Goal: Transaction & Acquisition: Purchase product/service

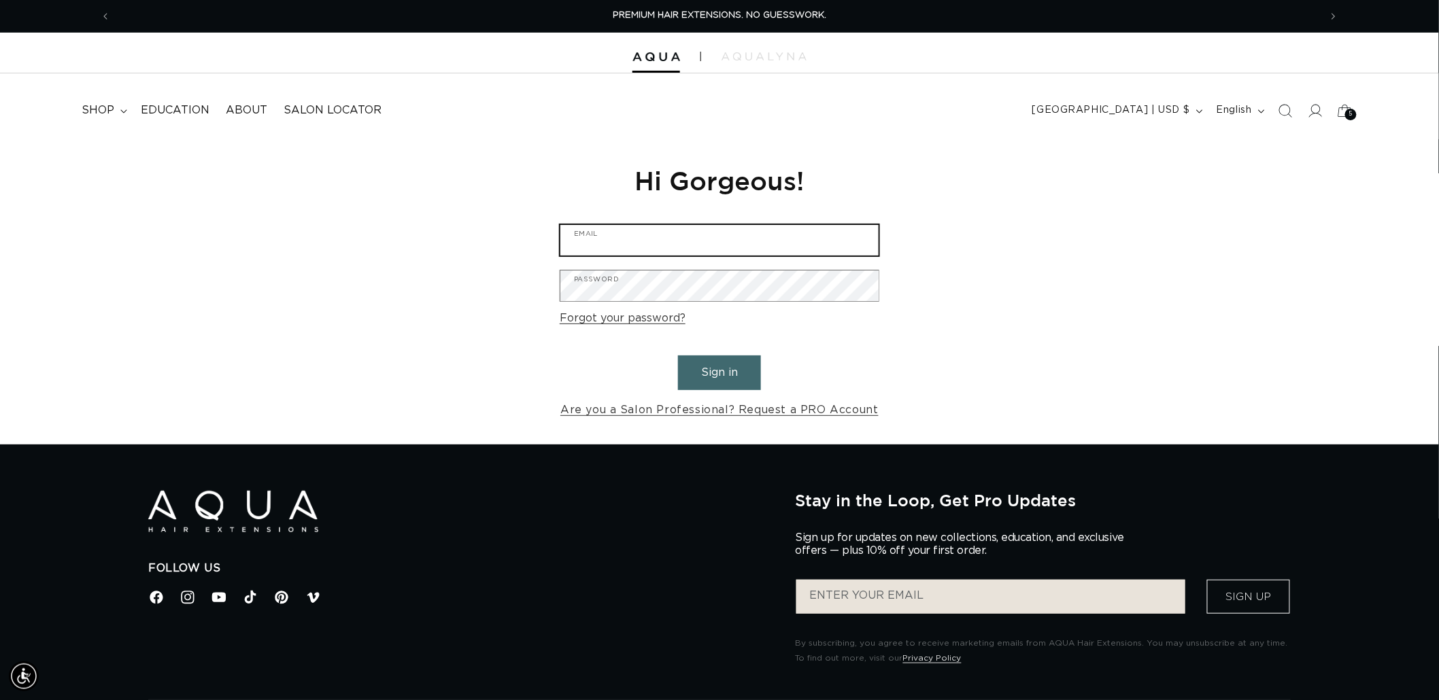
type input "graphics@pabeauty.com"
click at [711, 383] on button "Sign in" at bounding box center [719, 373] width 83 height 35
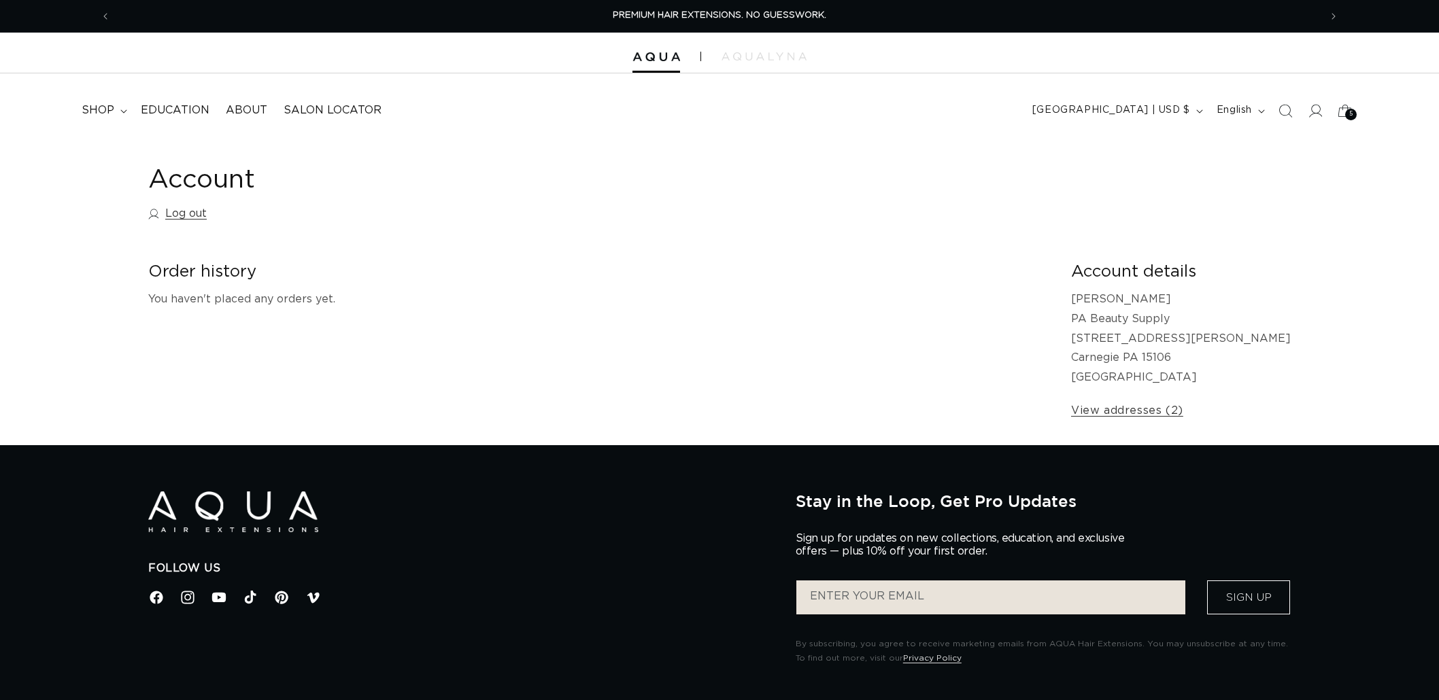
click at [1283, 110] on icon "Search" at bounding box center [1285, 111] width 14 height 14
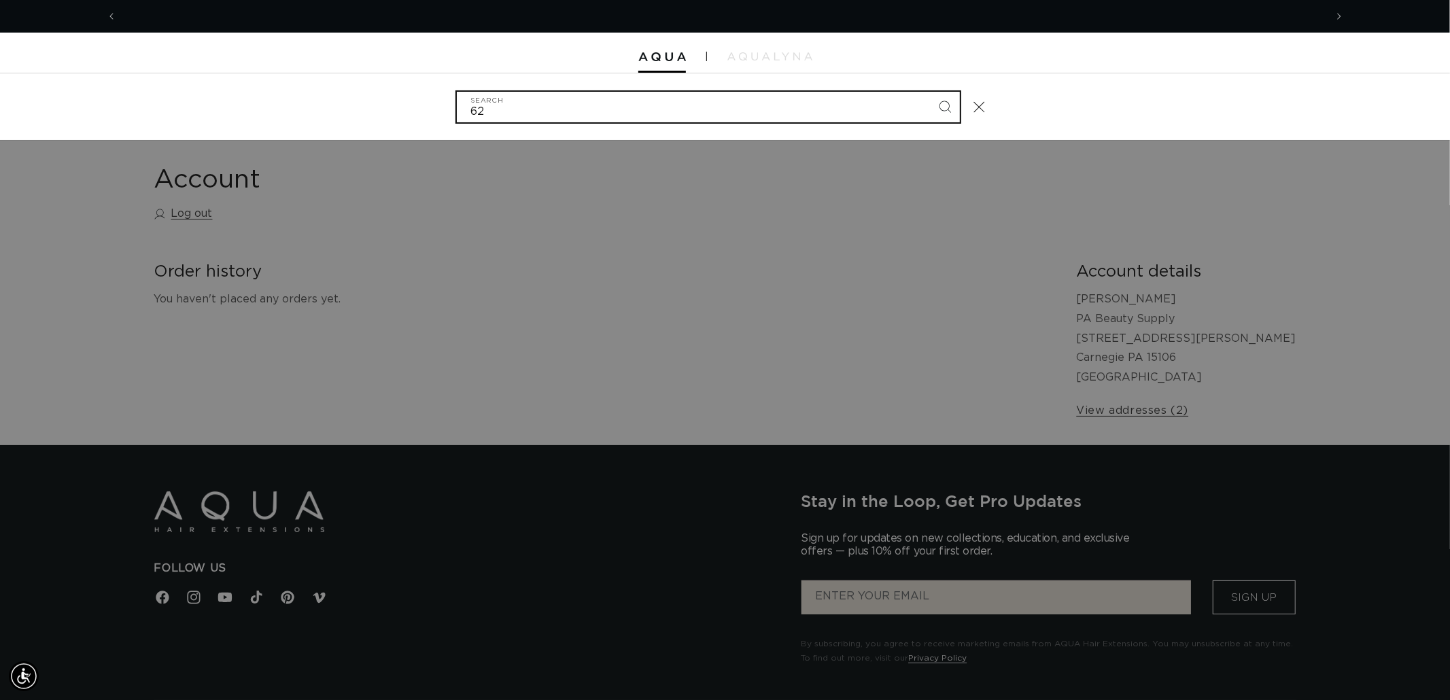
scroll to position [0, 1208]
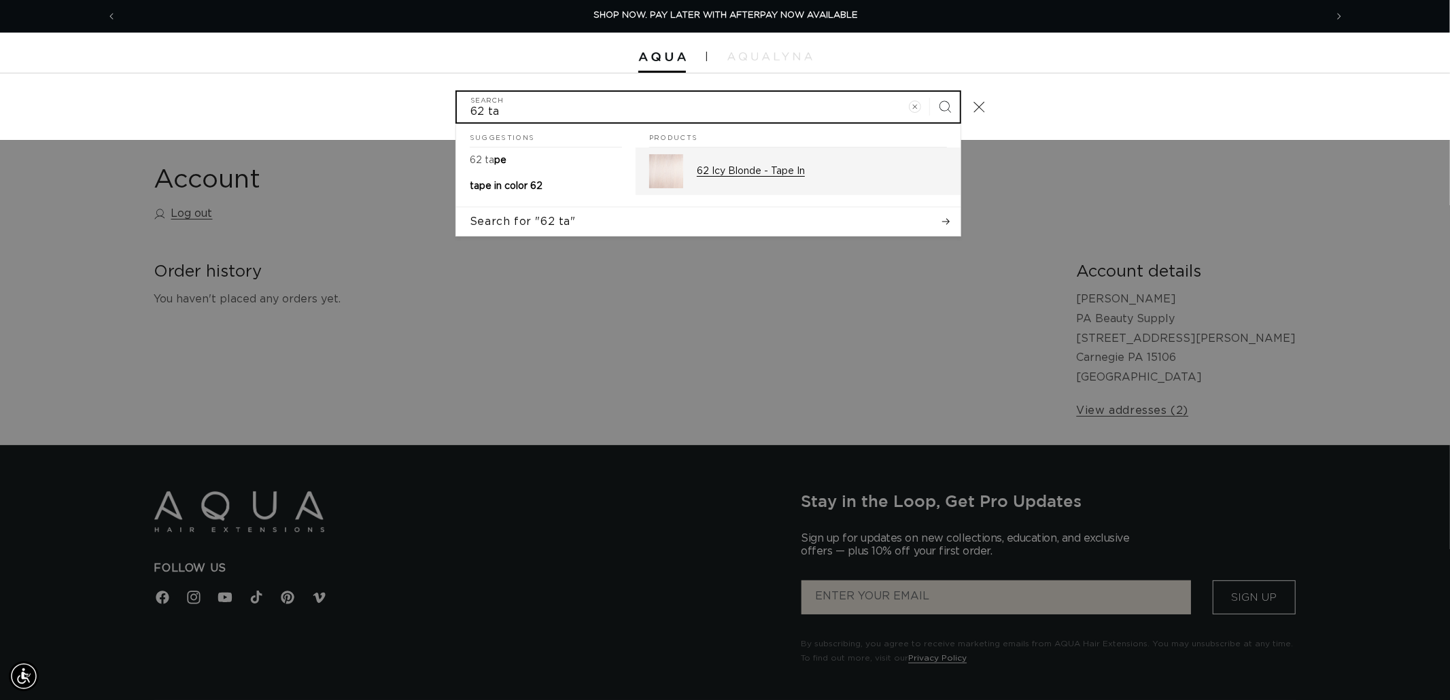
type input "62 ta"
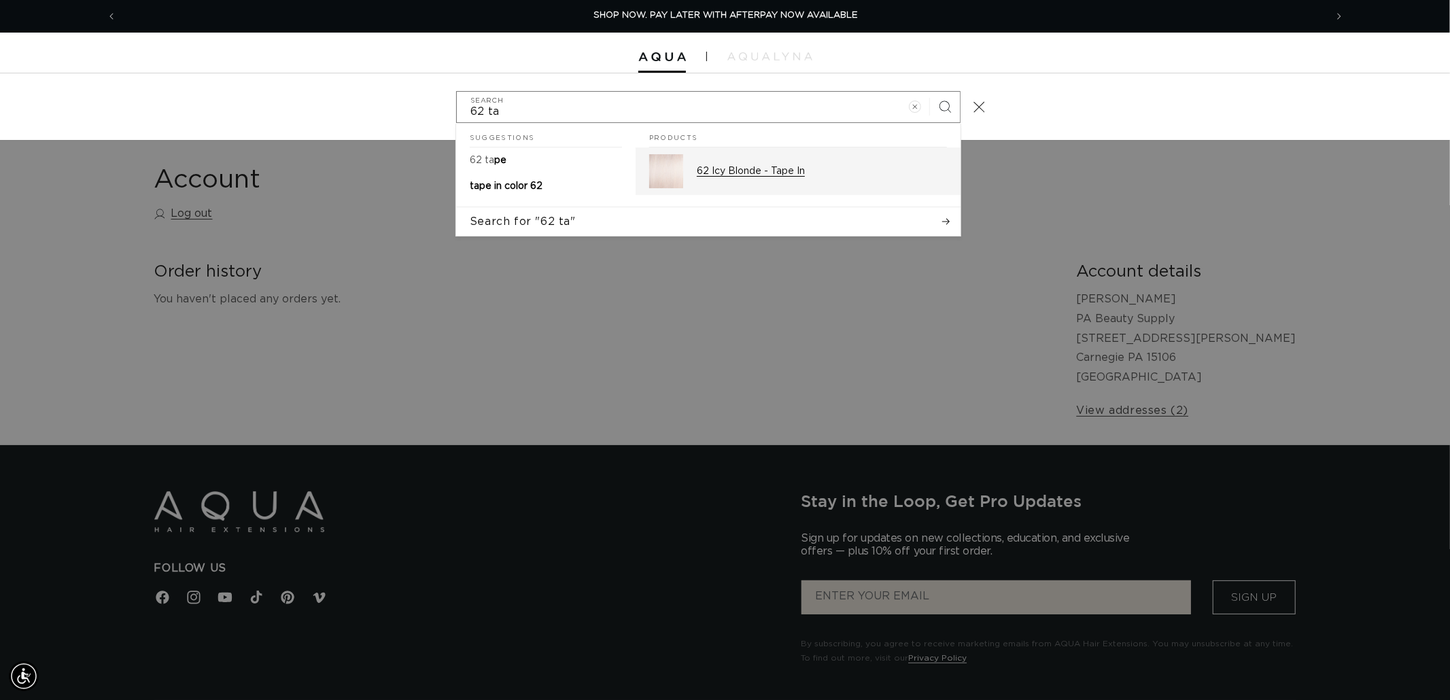
click at [751, 177] on p "62 Icy Blonde - Tape In" at bounding box center [822, 171] width 250 height 12
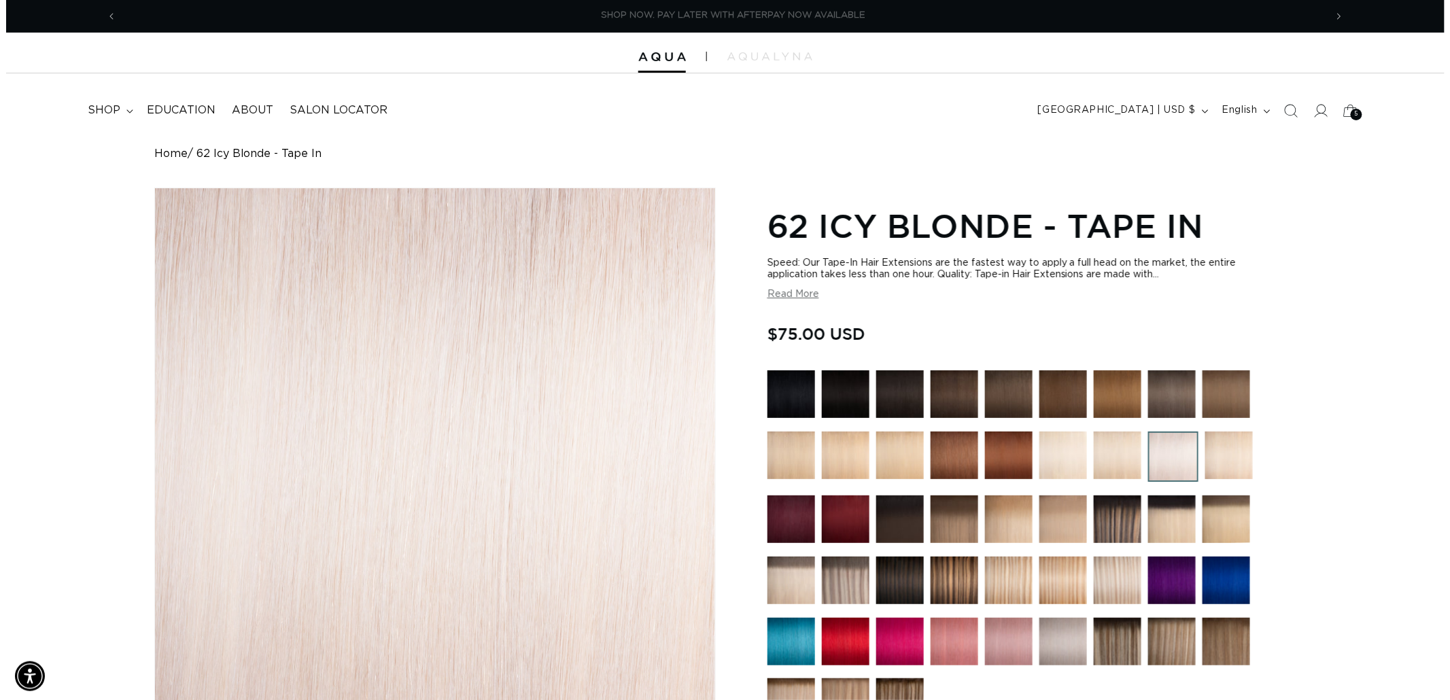
scroll to position [0, 2417]
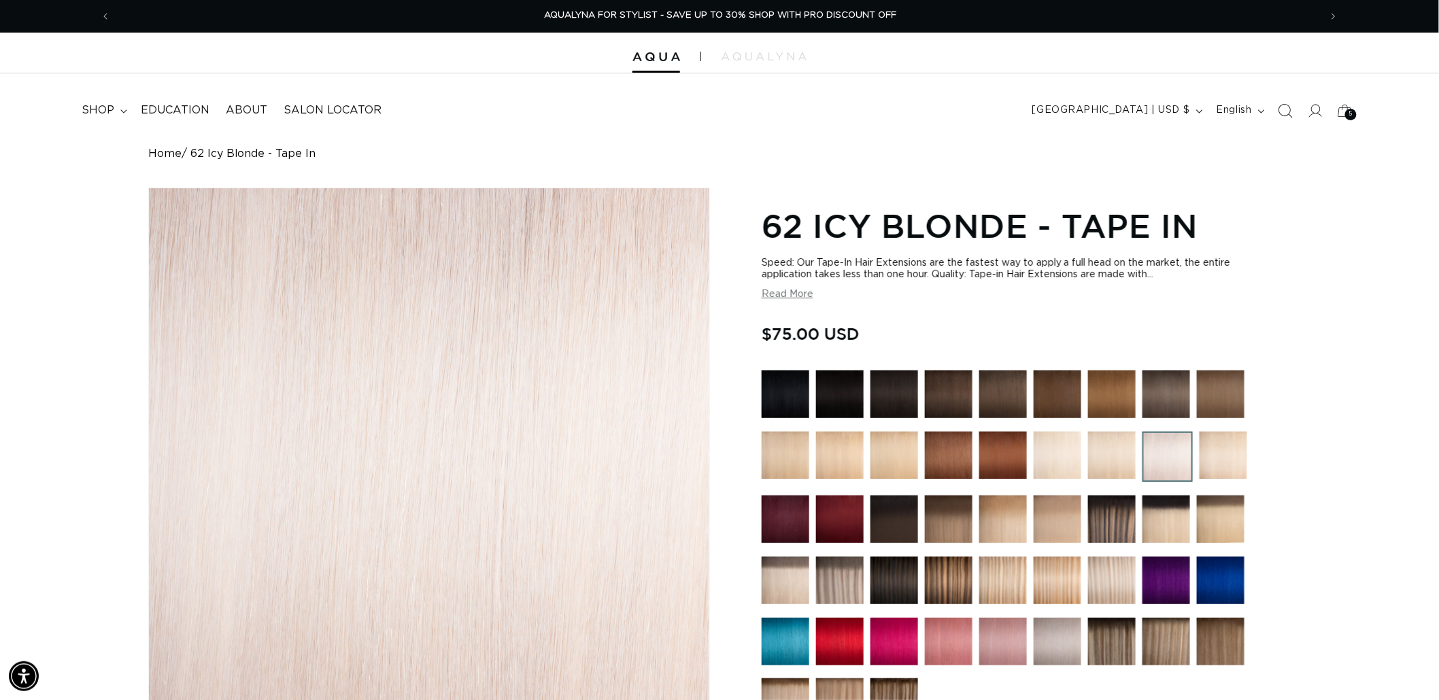
click at [1279, 112] on icon "Search" at bounding box center [1285, 110] width 14 height 14
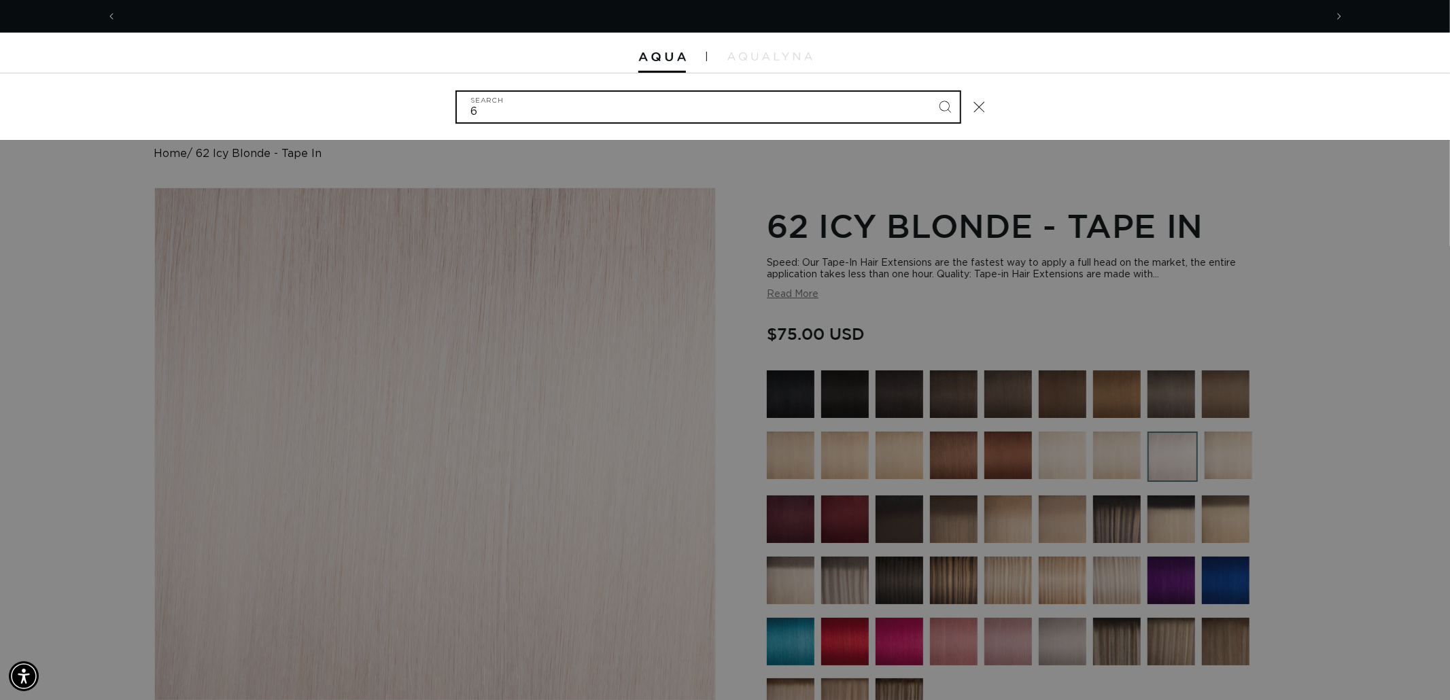
scroll to position [0, 0]
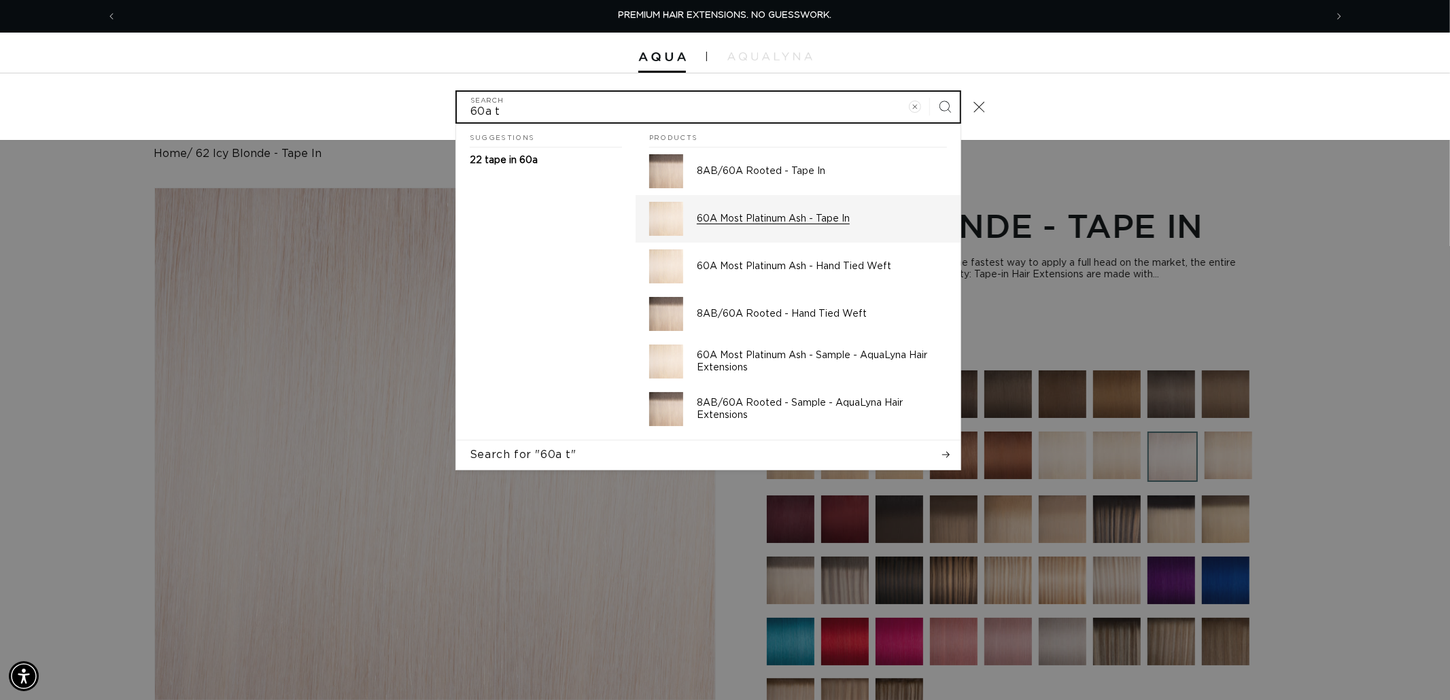
type input "60a t"
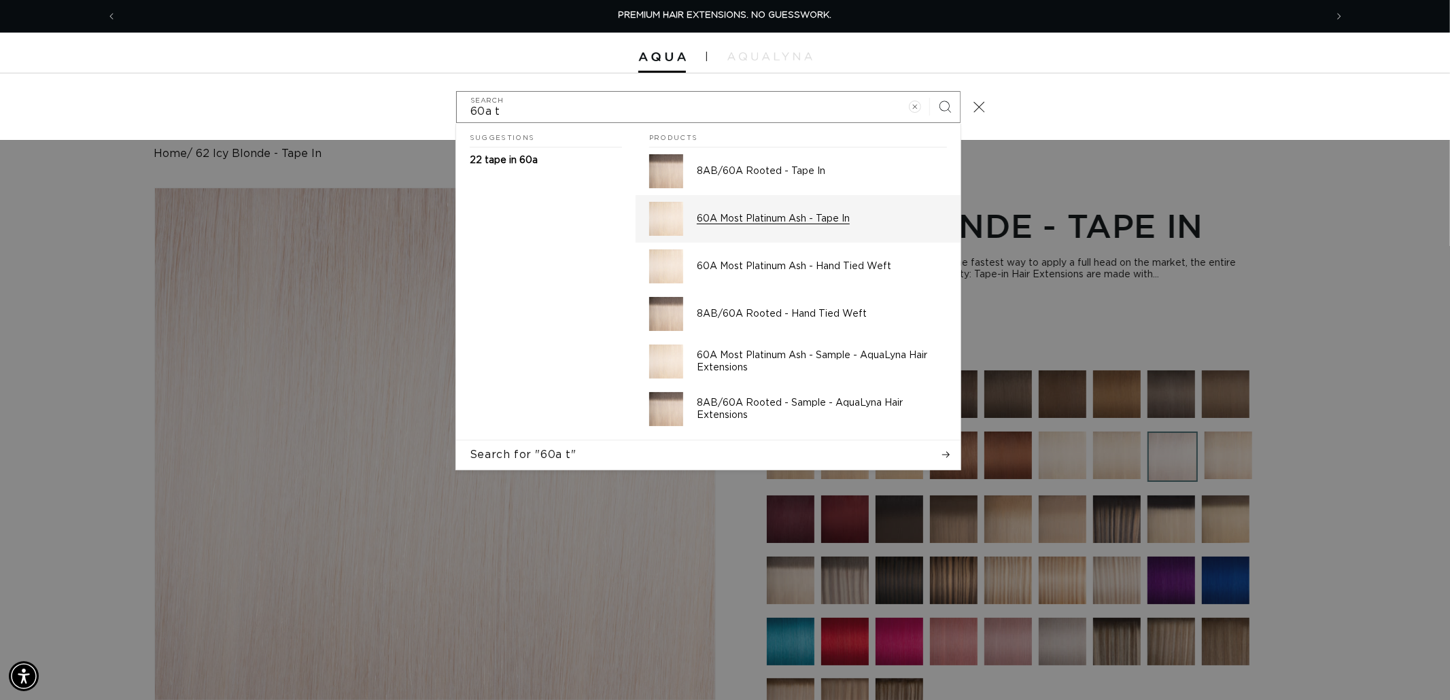
click at [793, 215] on p "60A Most Platinum Ash - Tape In" at bounding box center [822, 219] width 250 height 12
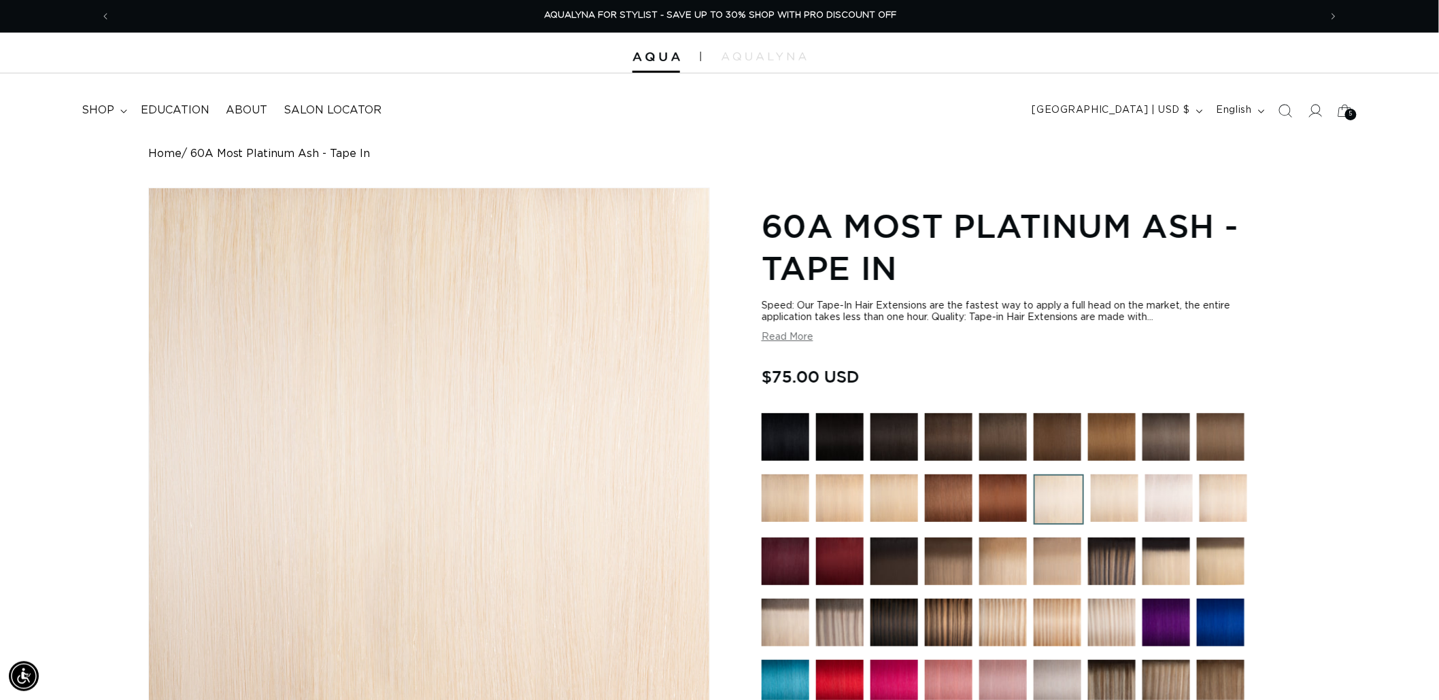
click at [1276, 112] on span "Search" at bounding box center [1285, 111] width 30 height 30
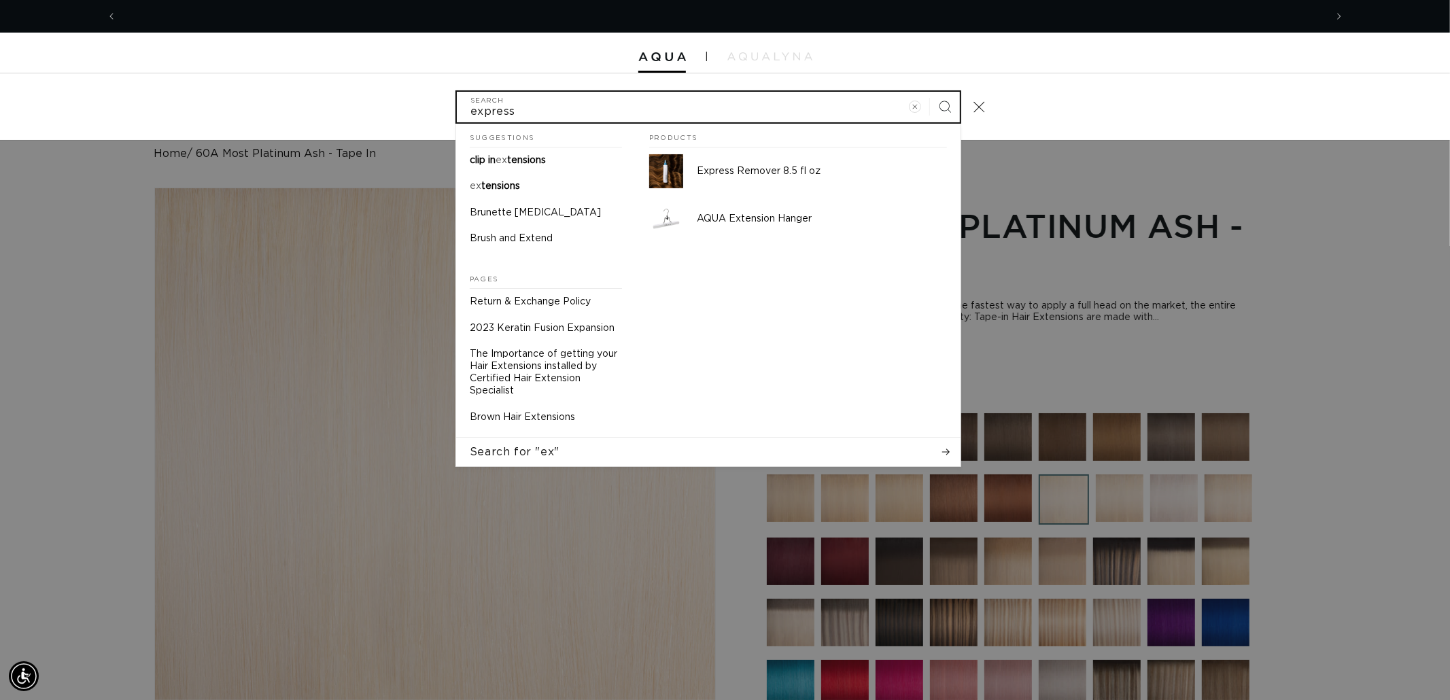
scroll to position [0, 2417]
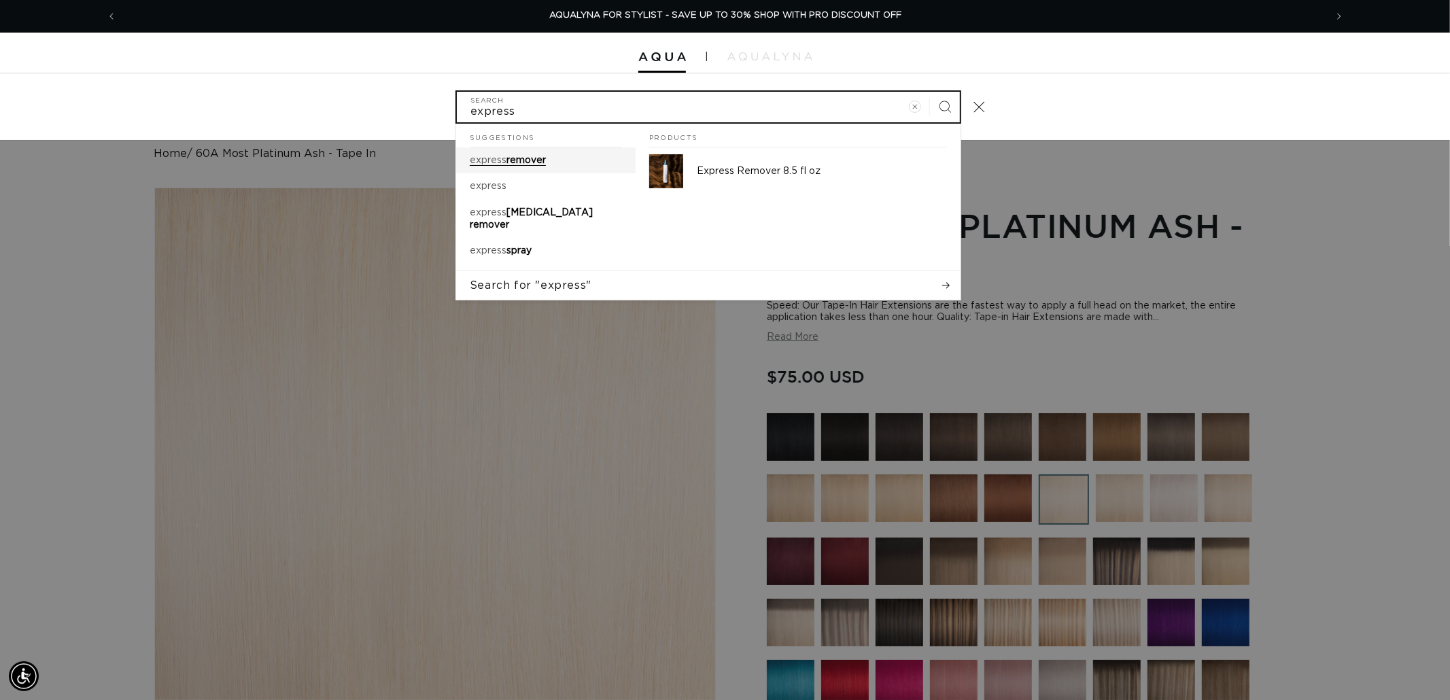
type input "express"
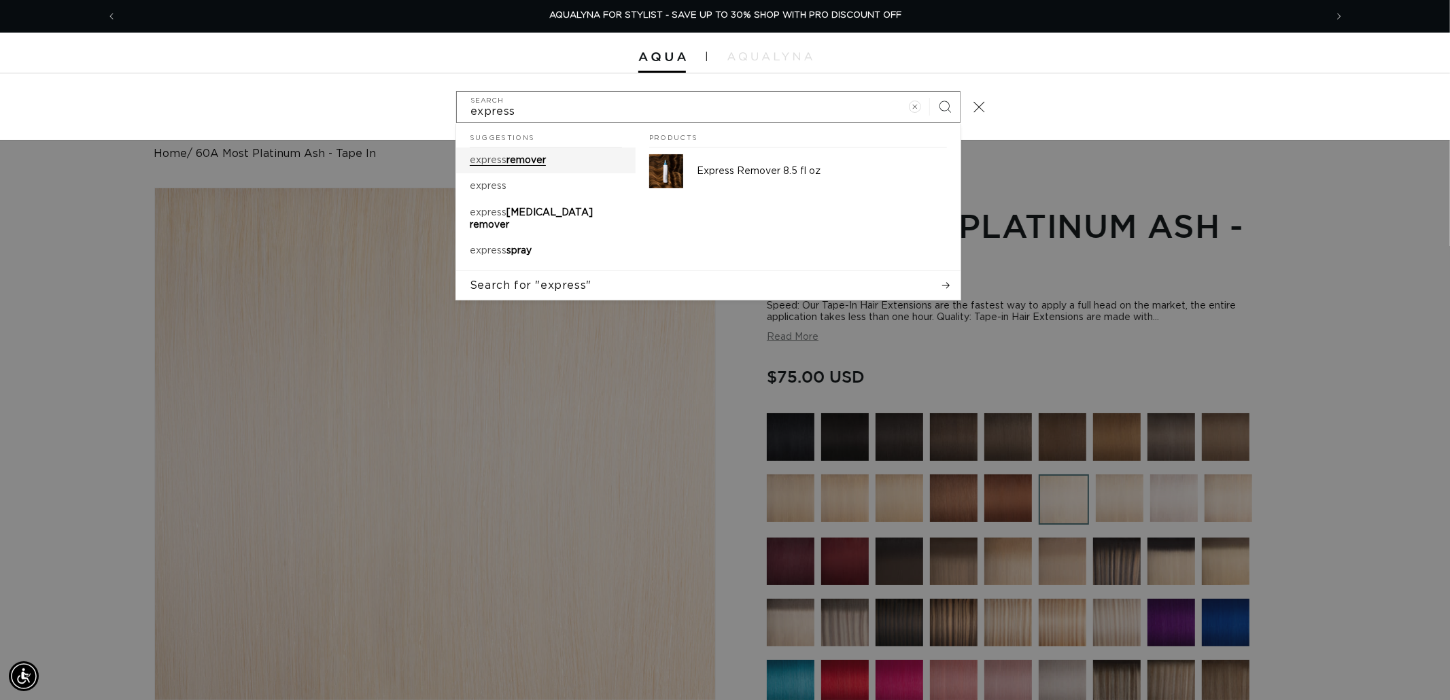
click at [555, 167] on link "express remover" at bounding box center [545, 161] width 179 height 26
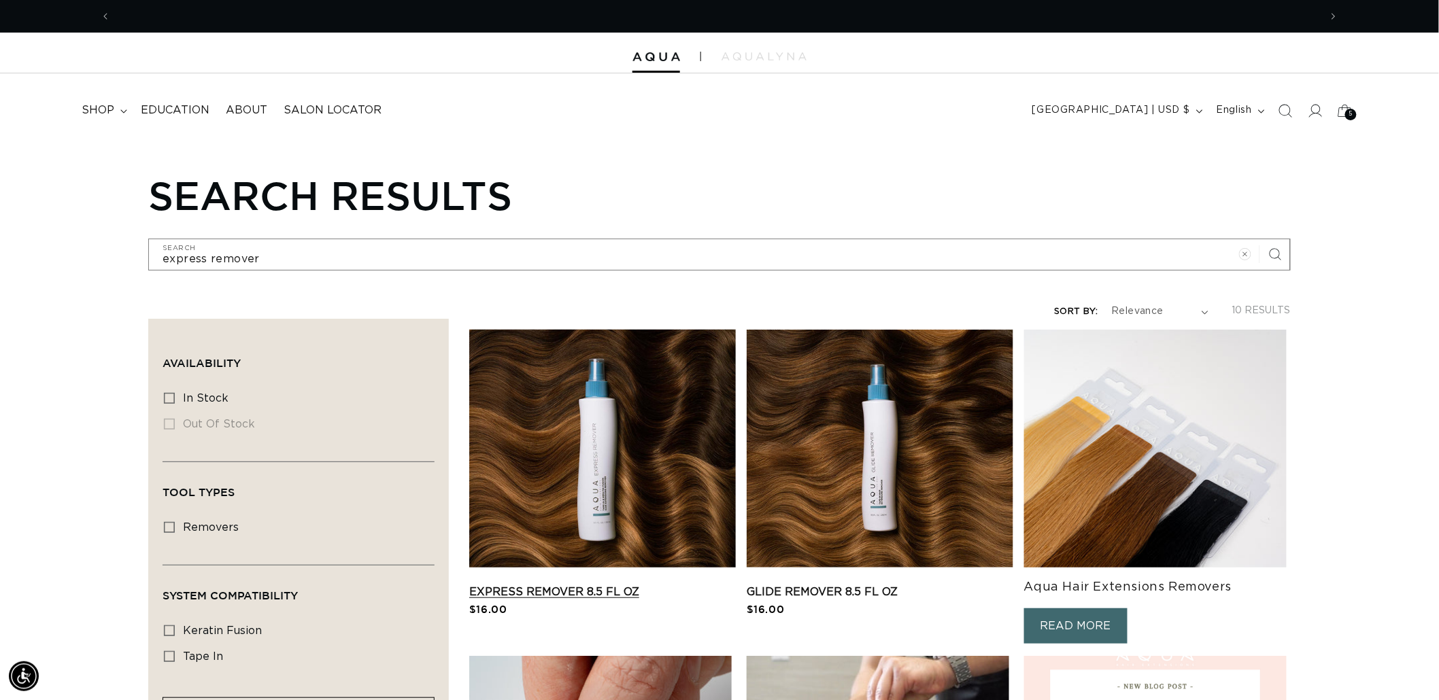
click at [566, 584] on link "Express Remover 8.5 fl oz" at bounding box center [602, 592] width 267 height 16
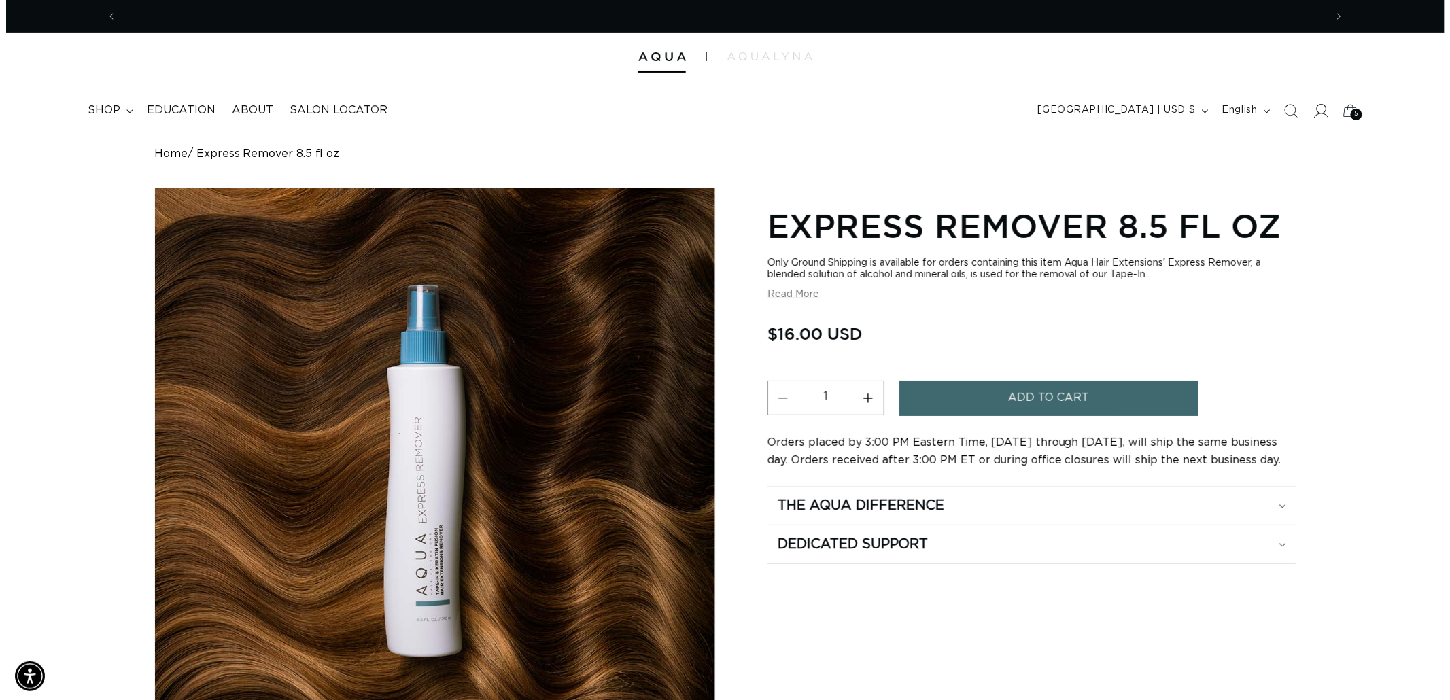
scroll to position [0, 1208]
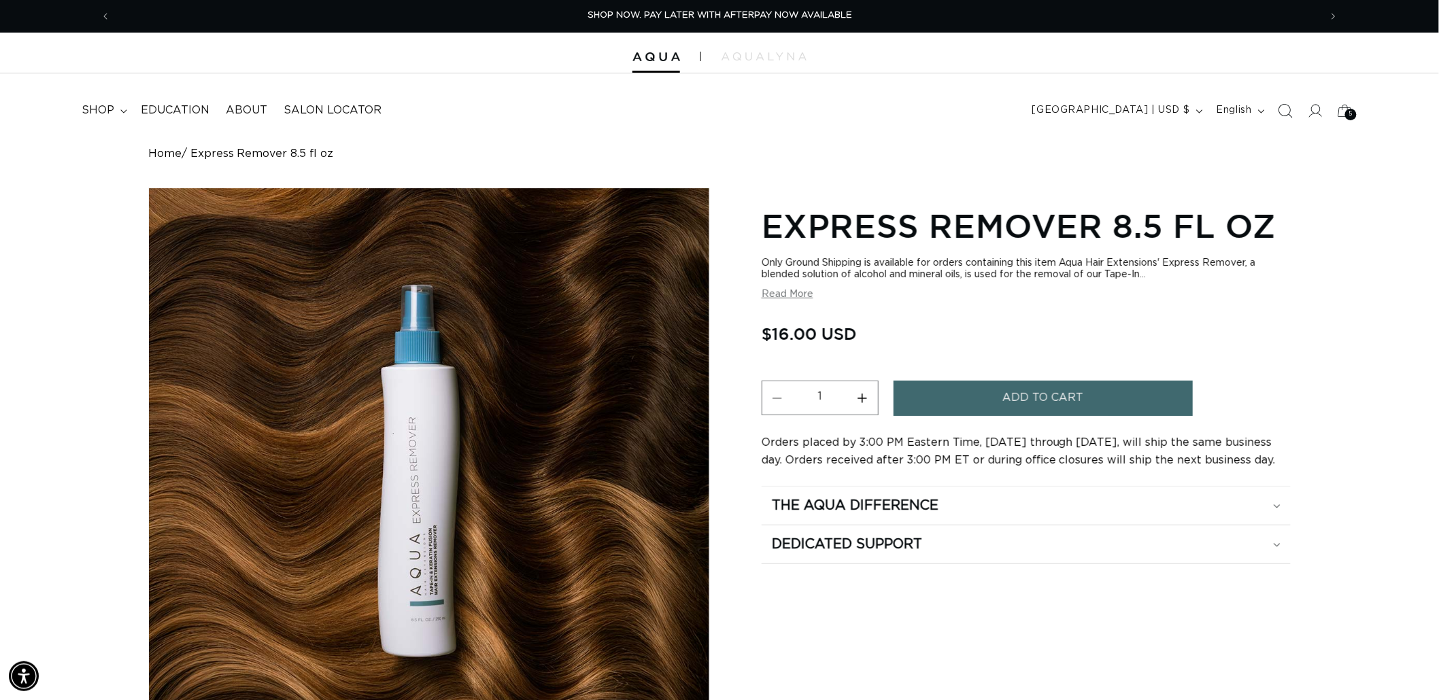
click at [1295, 97] on span "Search" at bounding box center [1285, 111] width 30 height 30
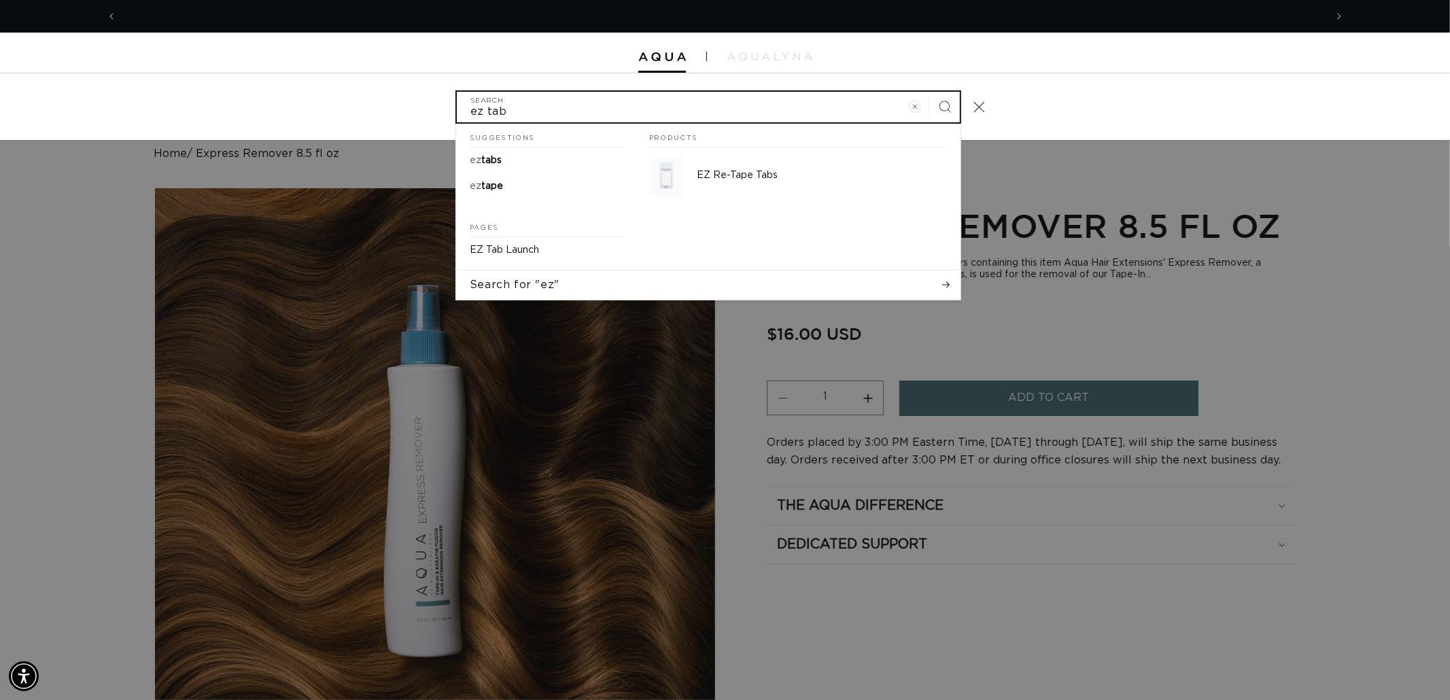
scroll to position [0, 2417]
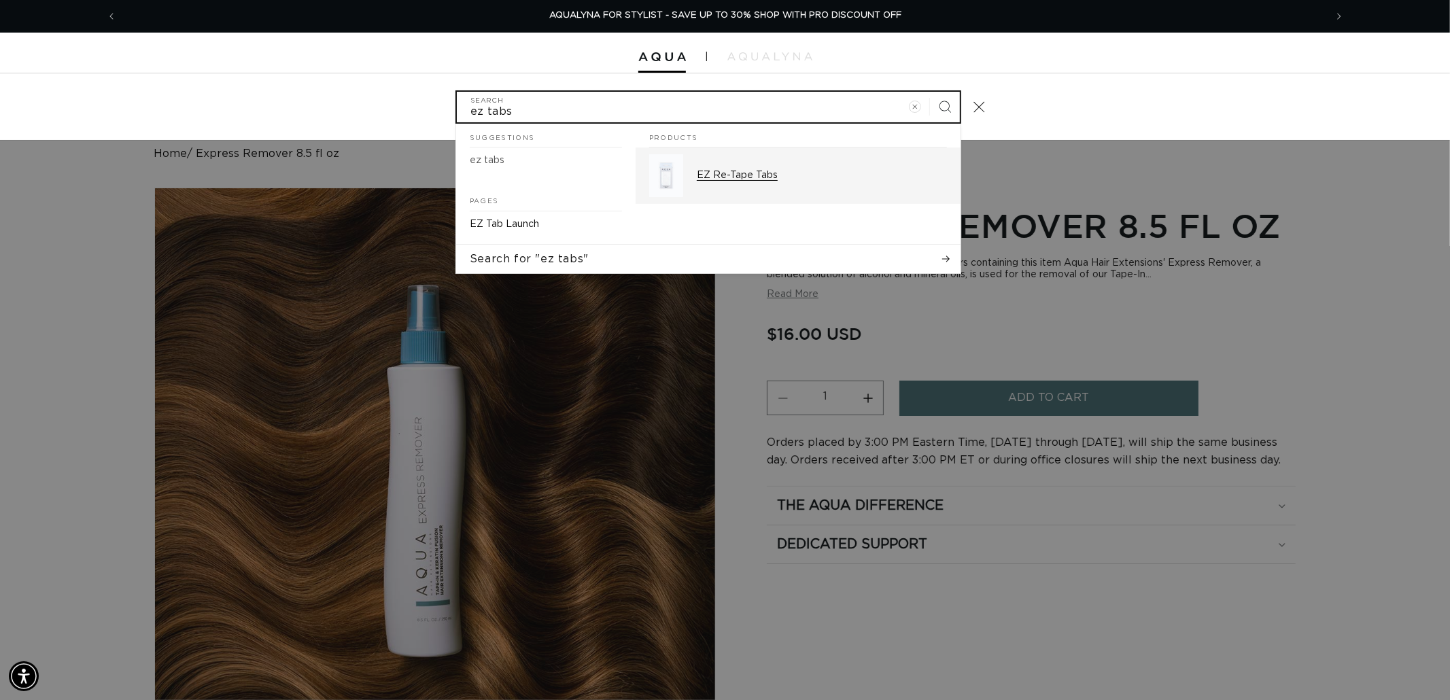
type input "ez tabs"
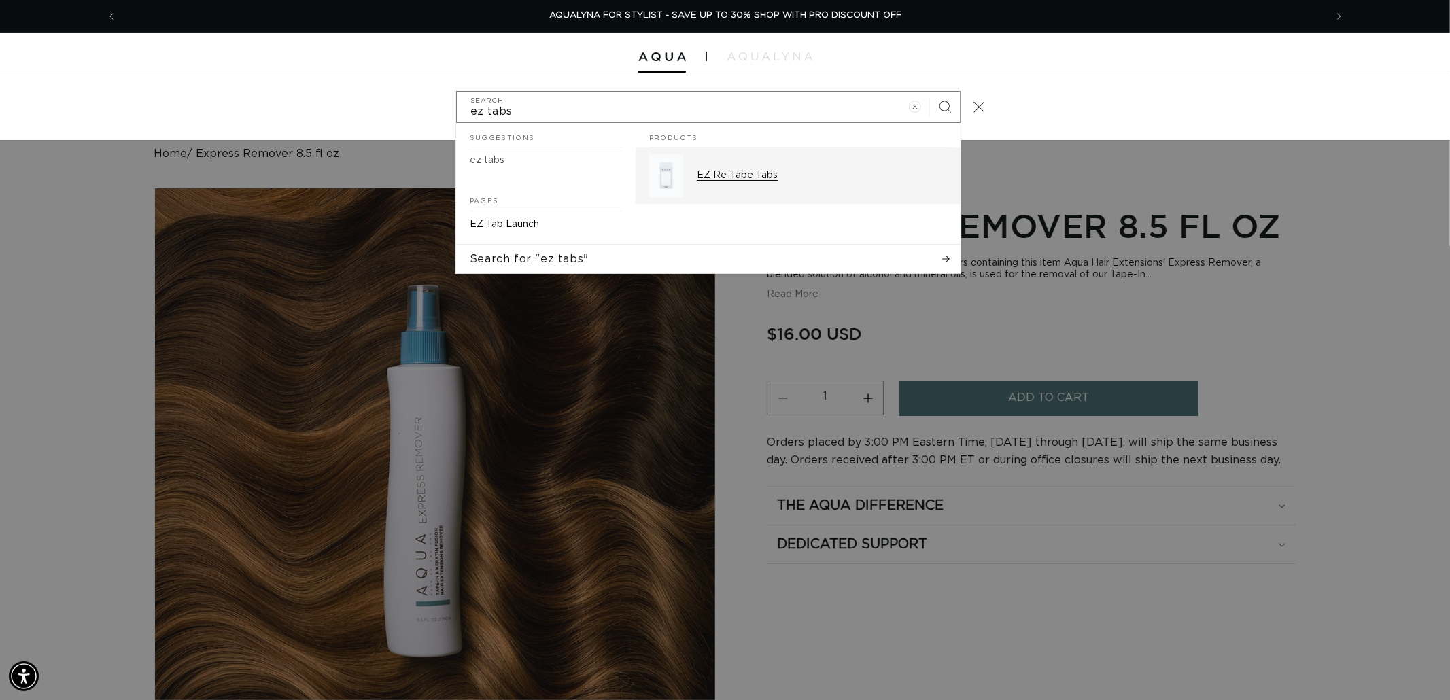
click at [749, 185] on div "EZ Re-Tape Tabs" at bounding box center [822, 175] width 250 height 43
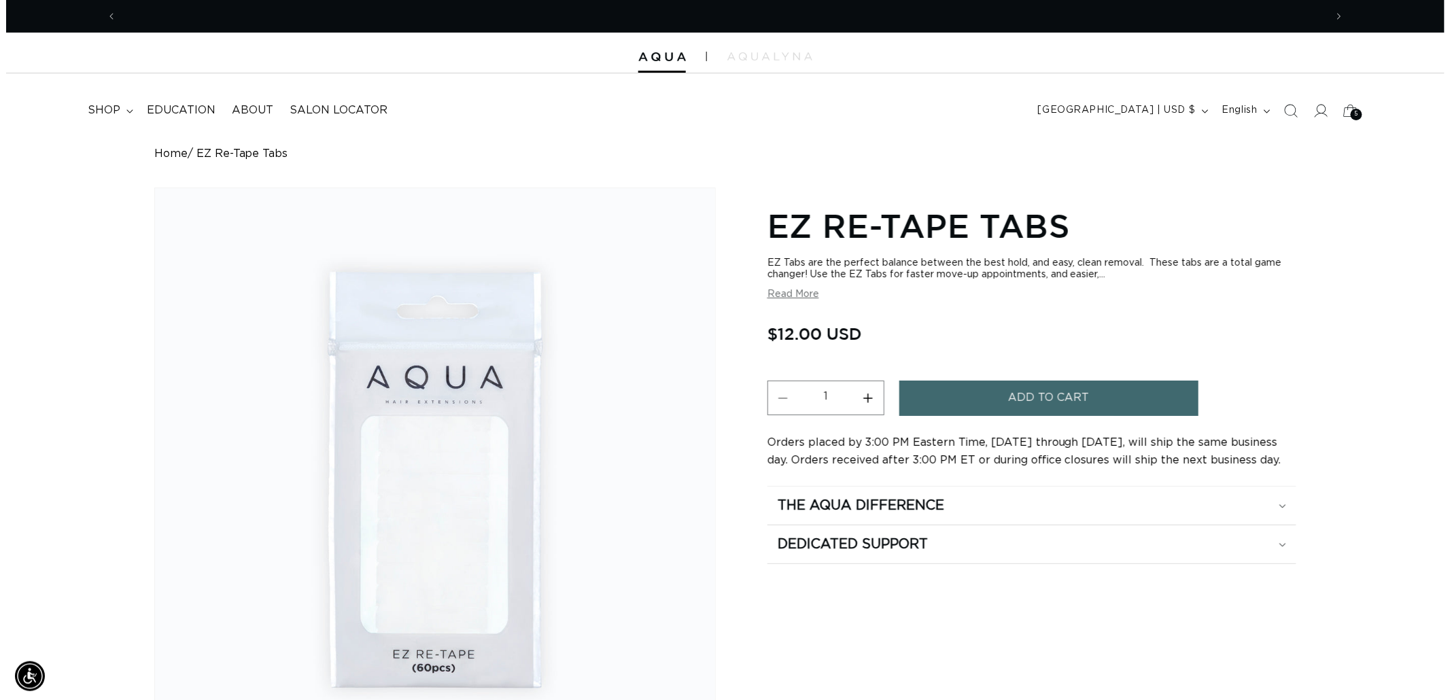
scroll to position [0, 1208]
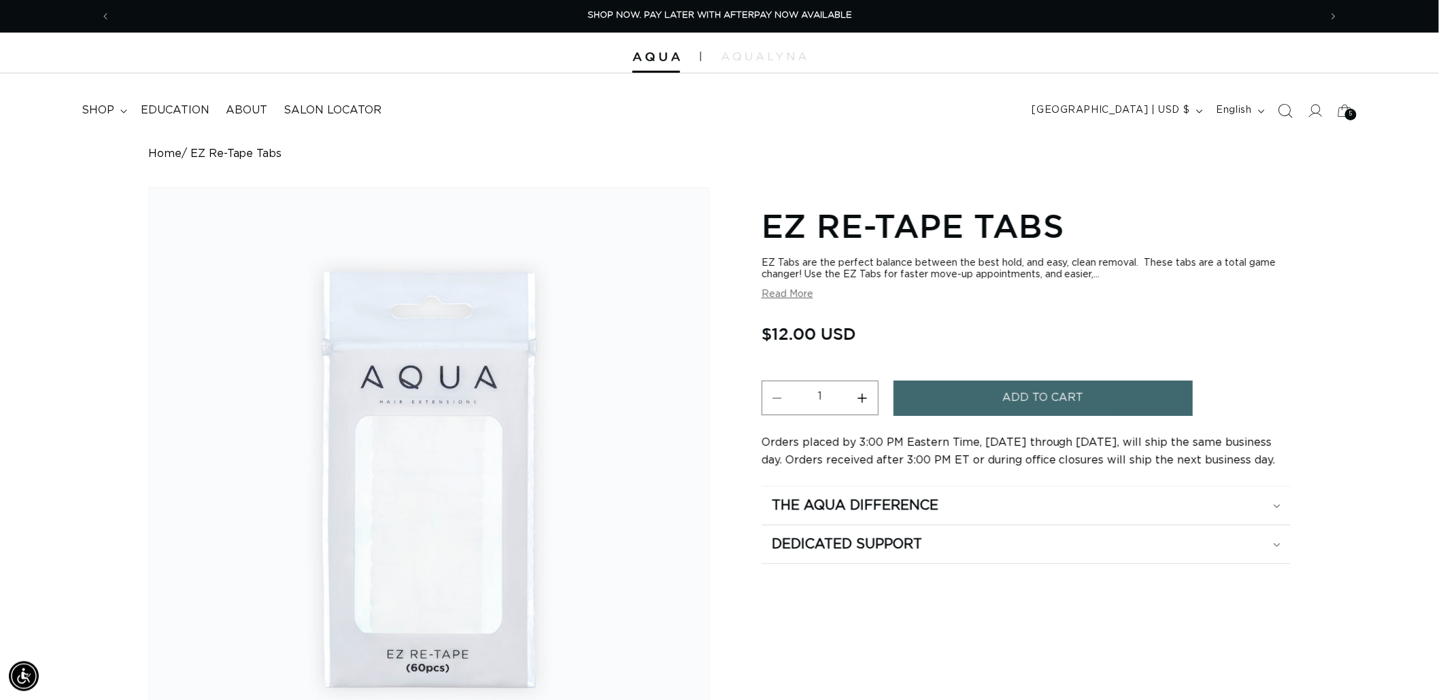
click at [1290, 112] on icon "Search" at bounding box center [1285, 110] width 14 height 14
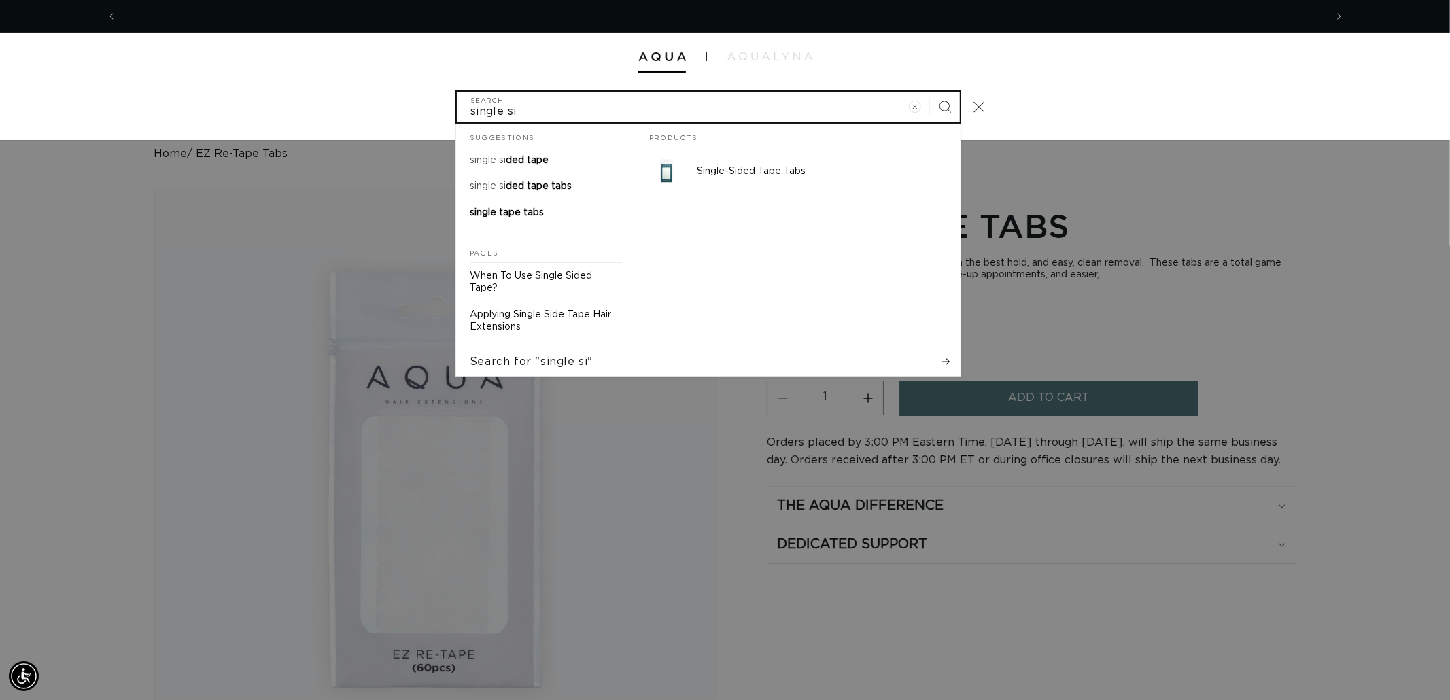
scroll to position [0, 0]
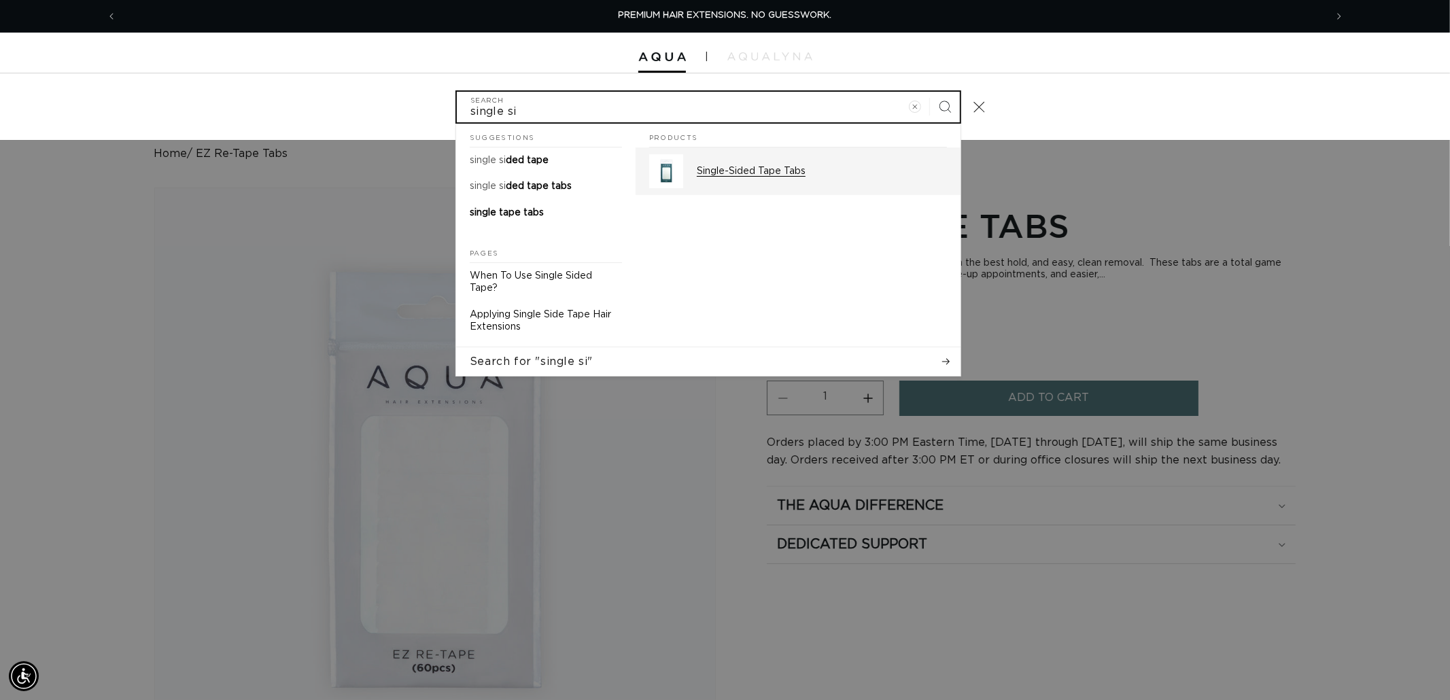
type input "single si"
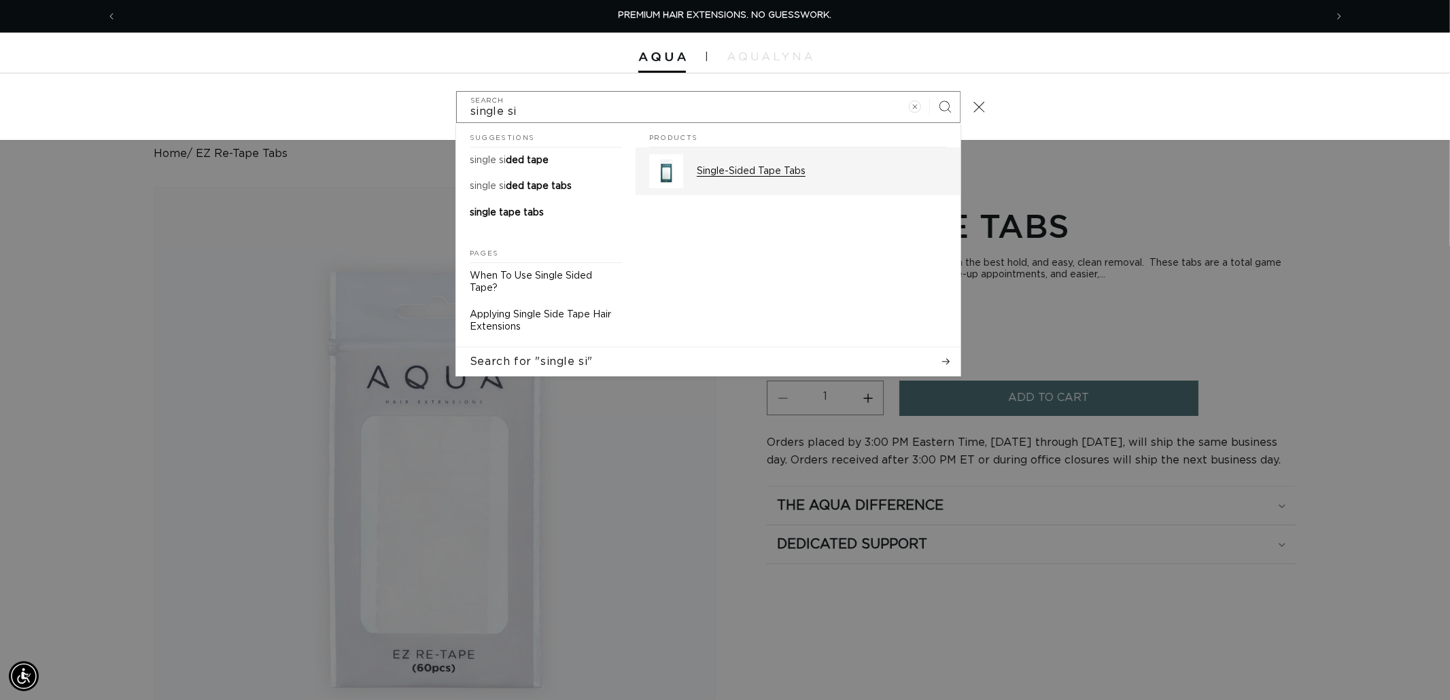
click at [781, 164] on div "Single-Sided Tape Tabs" at bounding box center [822, 171] width 250 height 34
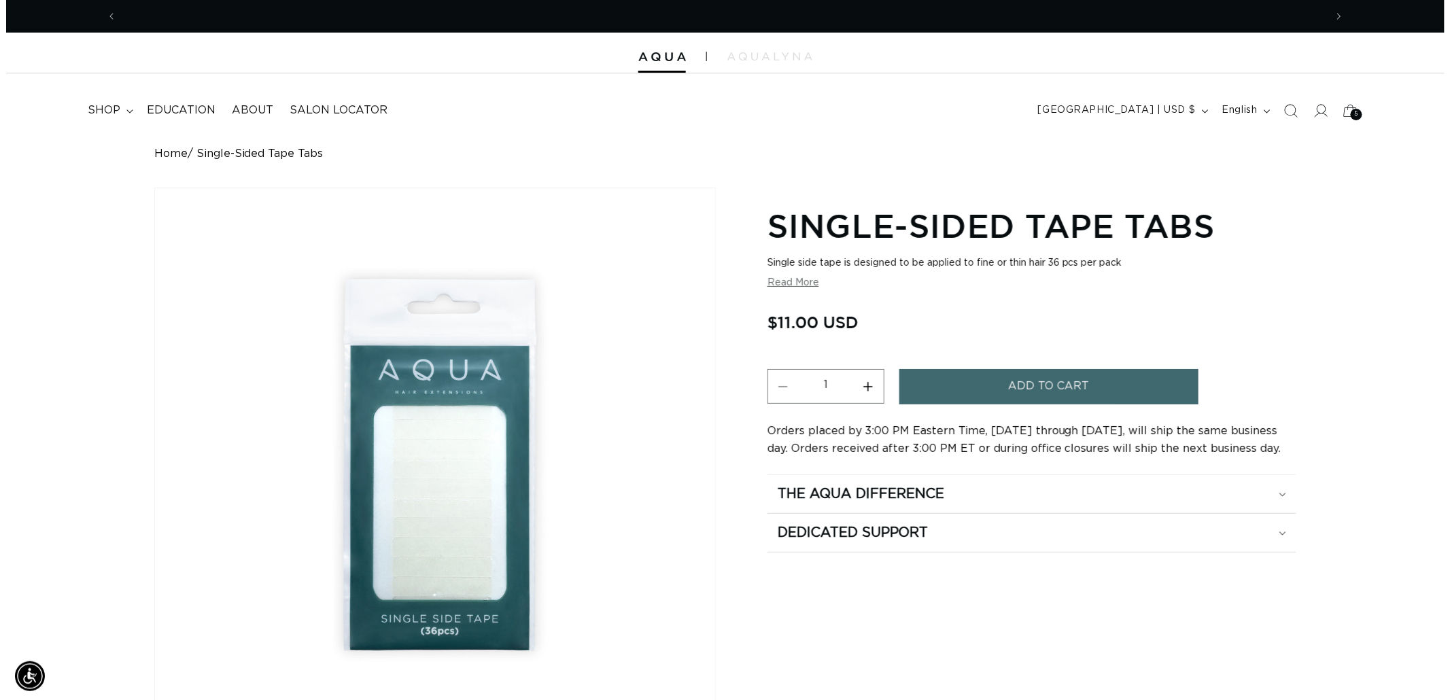
scroll to position [0, 1208]
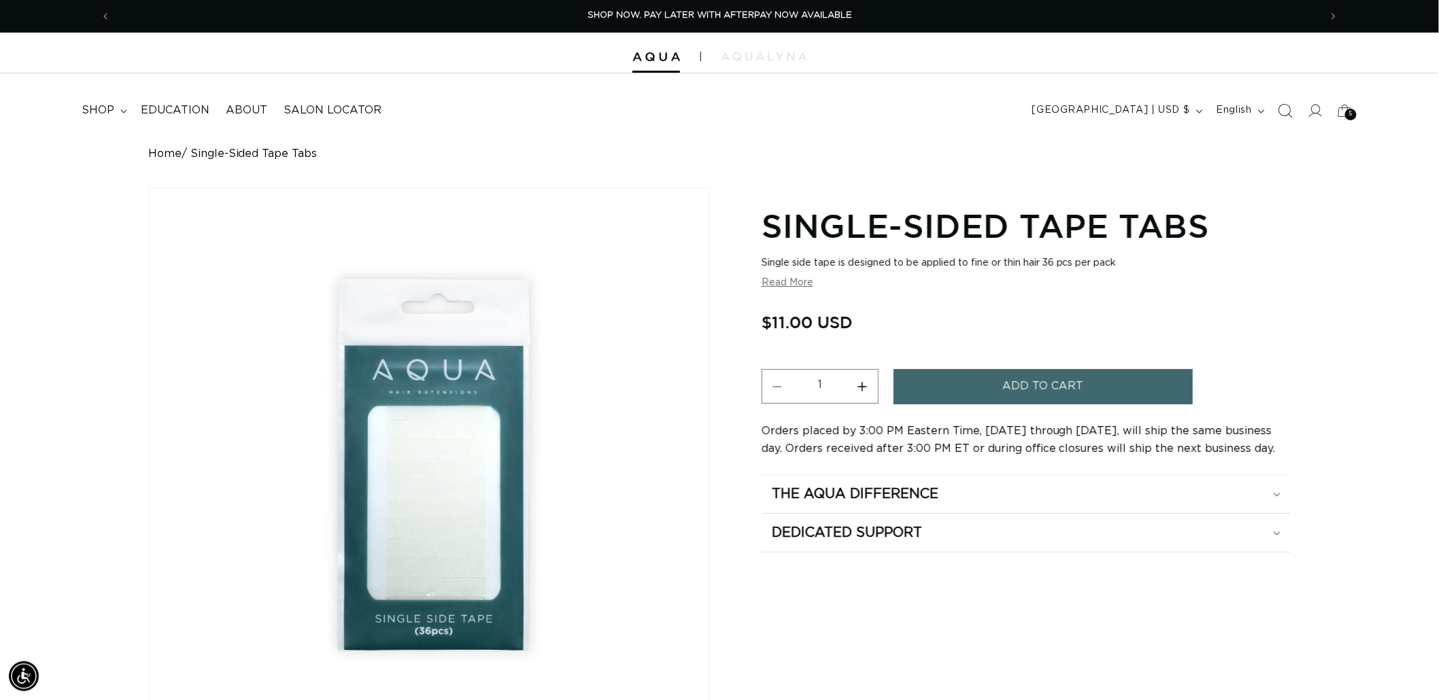
click at [1279, 109] on icon "Search" at bounding box center [1285, 110] width 14 height 14
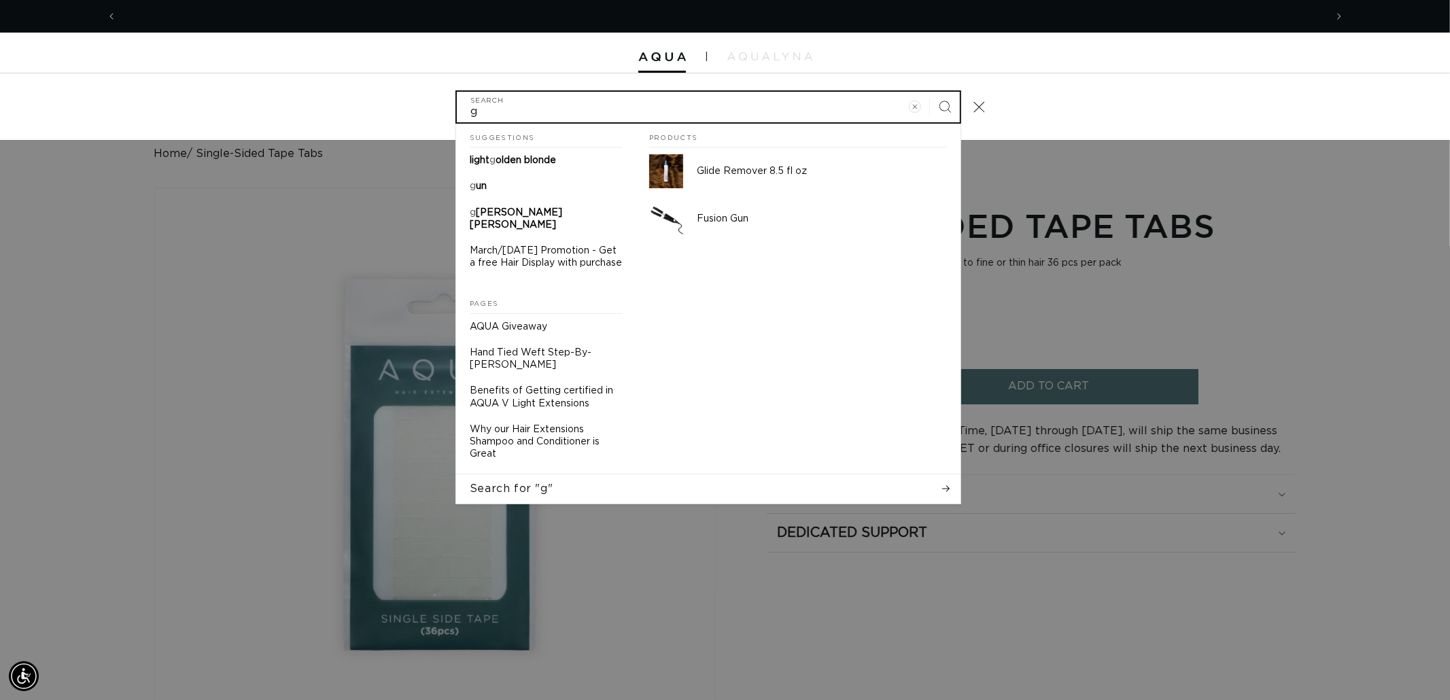
scroll to position [0, 0]
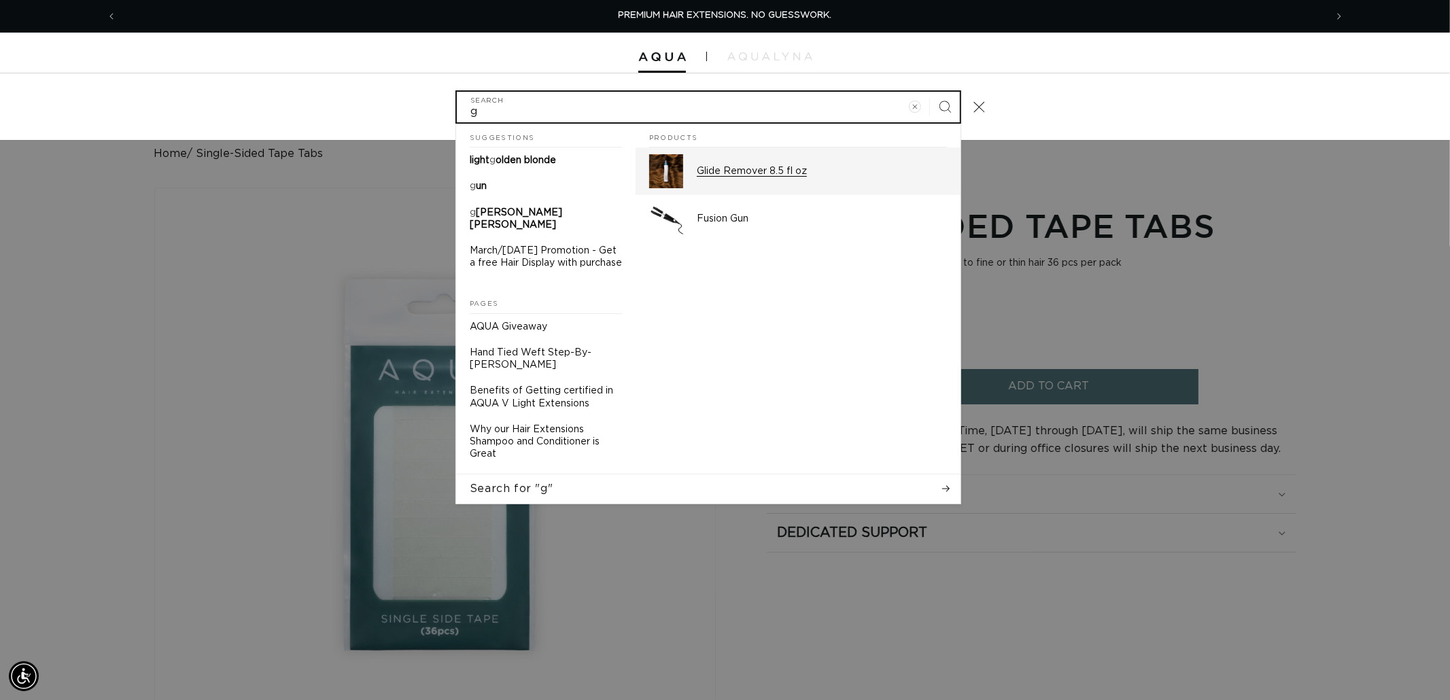
type input "g"
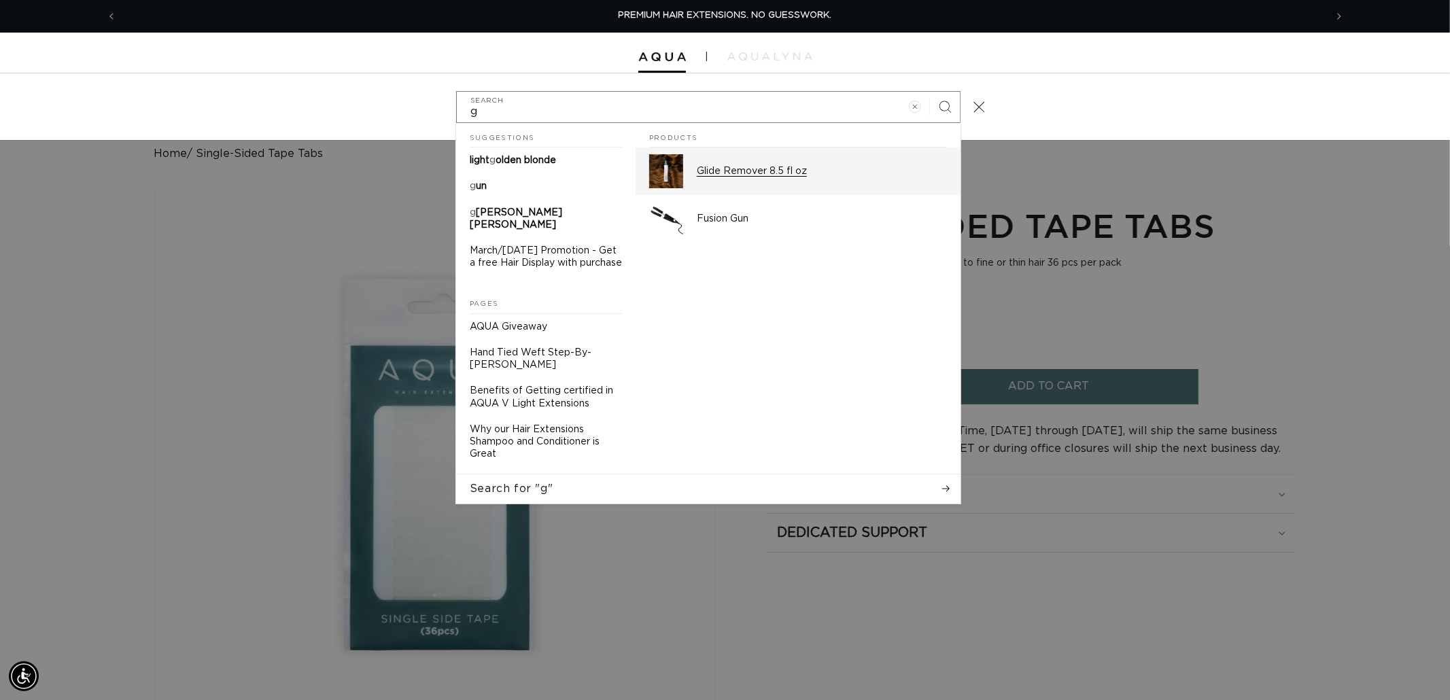
click at [817, 172] on p "Glide Remover 8.5 fl oz" at bounding box center [822, 171] width 250 height 12
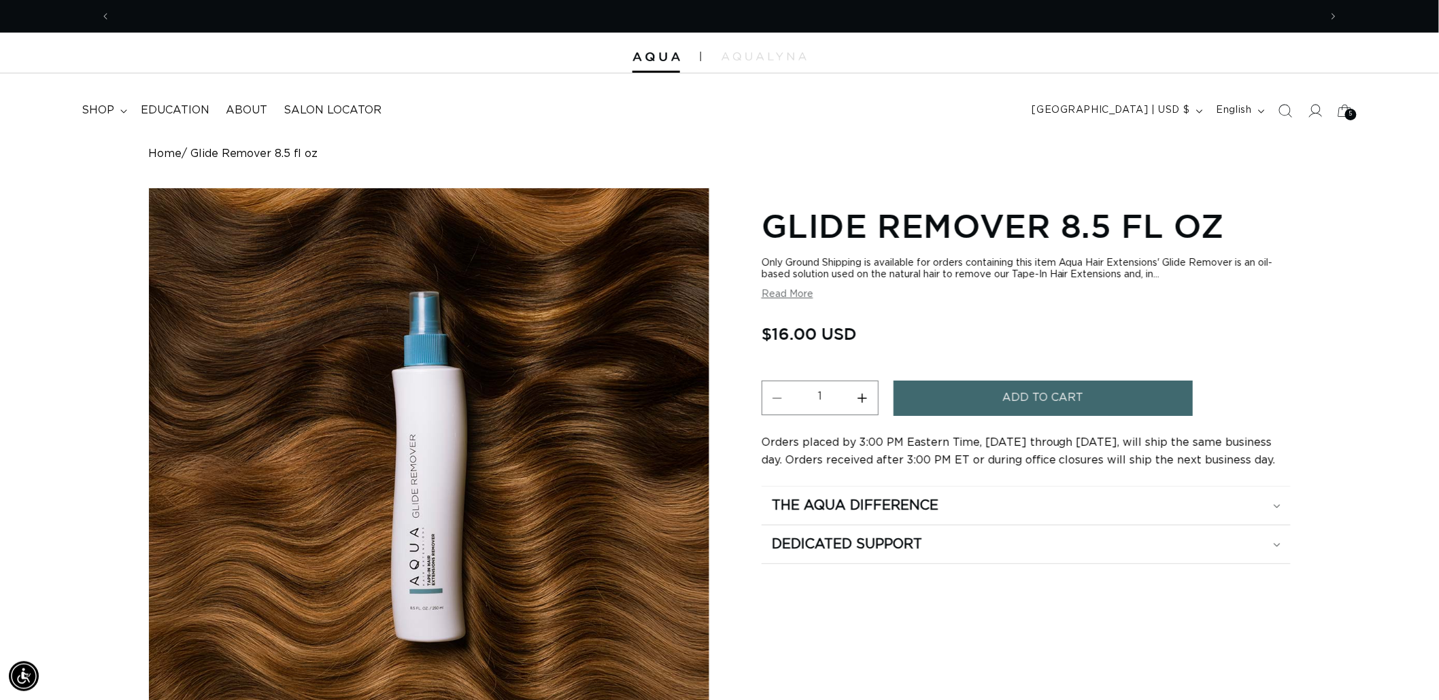
scroll to position [0, 1208]
